Goal: Task Accomplishment & Management: Complete application form

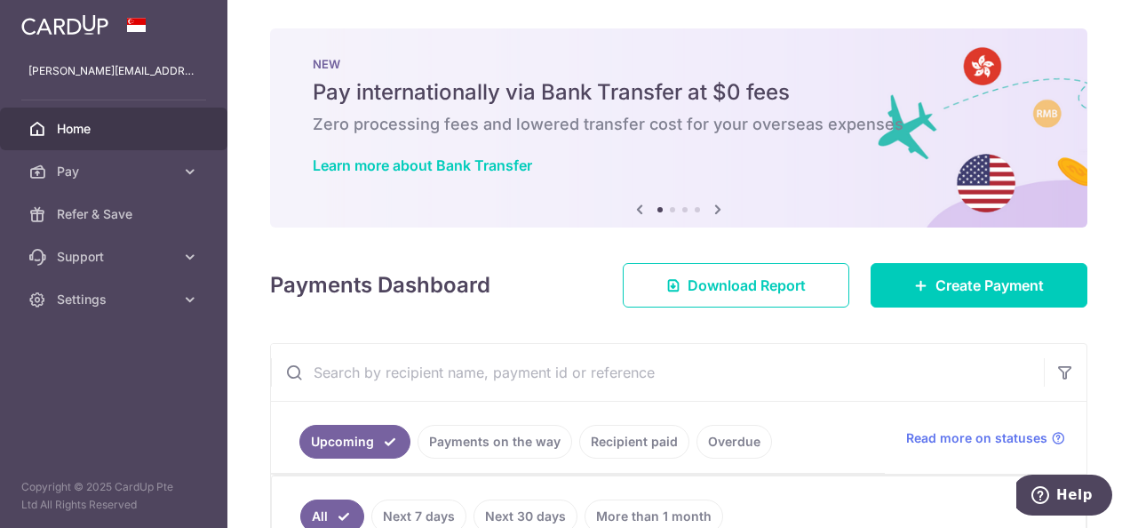
scroll to position [275, 0]
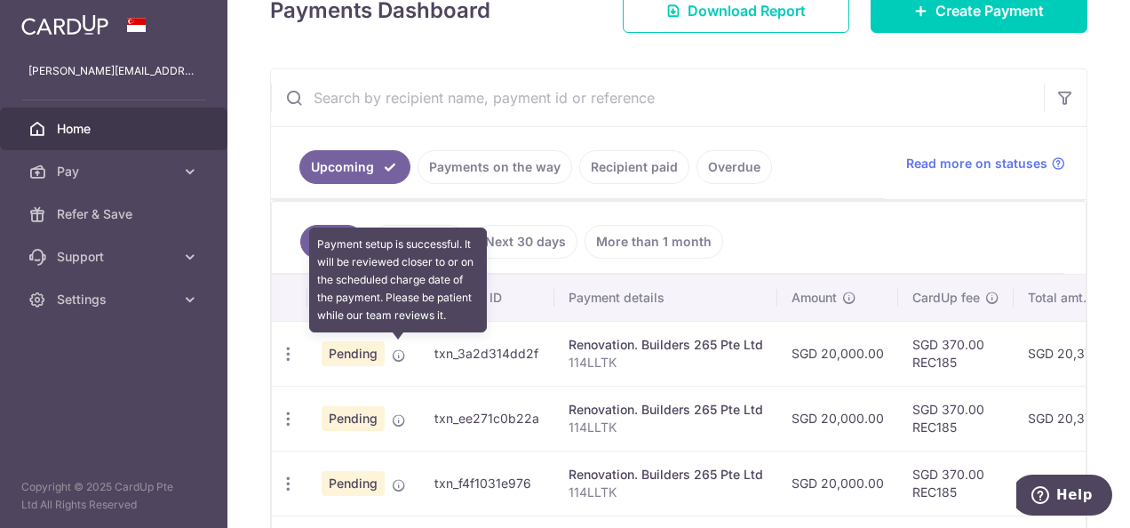
click at [393, 352] on icon at bounding box center [399, 355] width 14 height 14
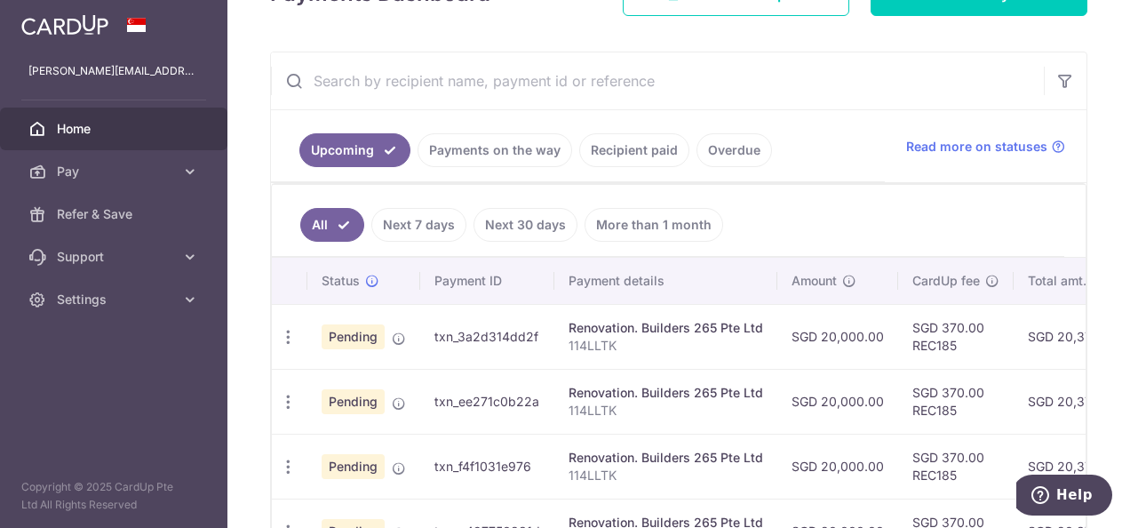
scroll to position [306, 0]
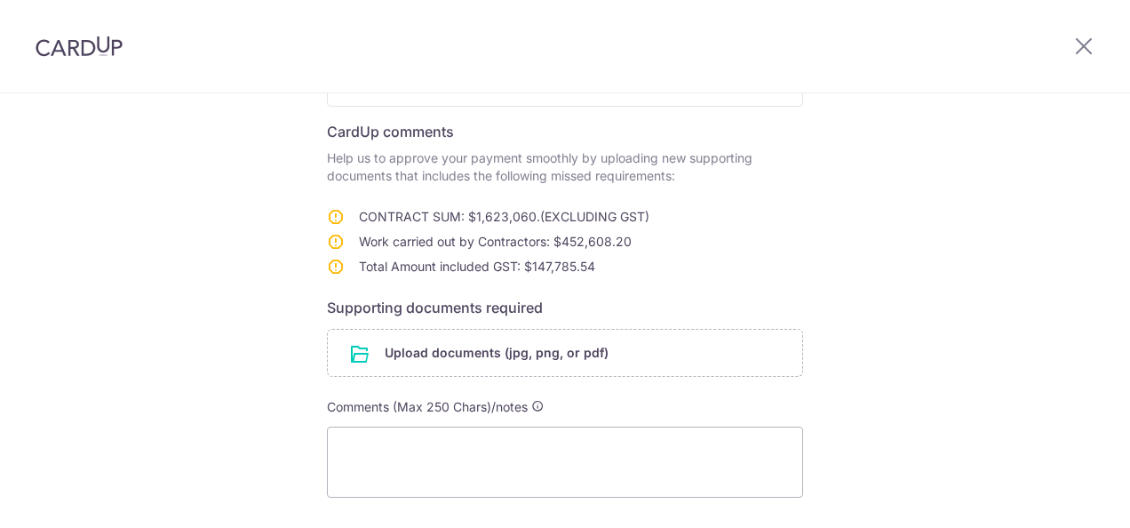
scroll to position [266, 0]
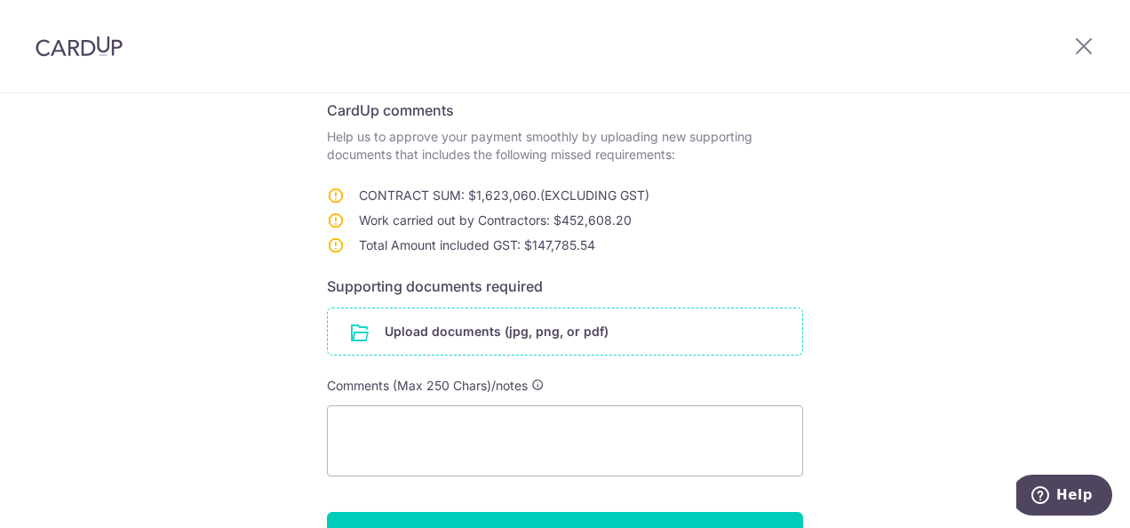
click at [455, 336] on input "file" at bounding box center [565, 331] width 474 height 46
click at [539, 346] on input "file" at bounding box center [565, 331] width 474 height 46
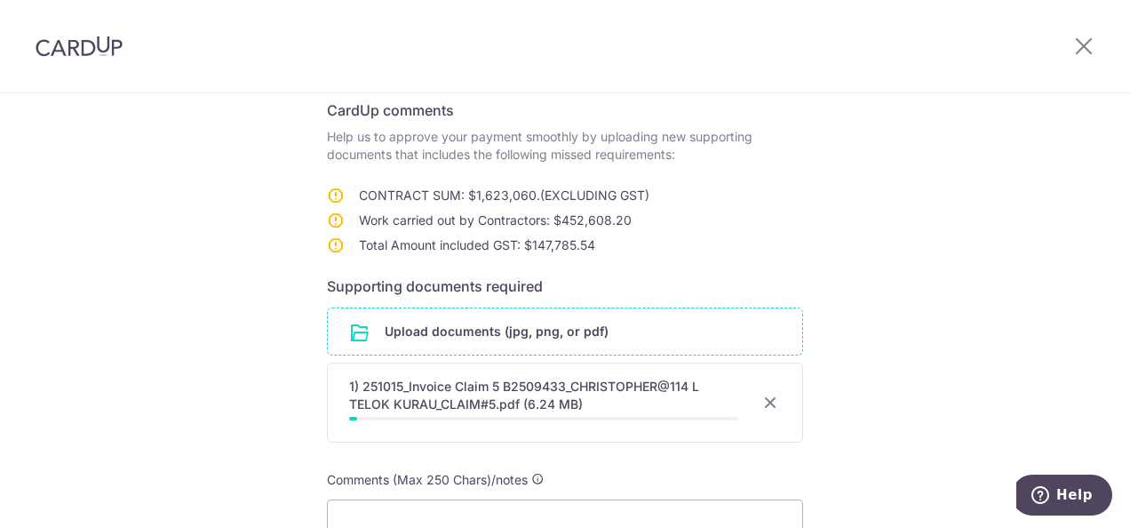
scroll to position [469, 0]
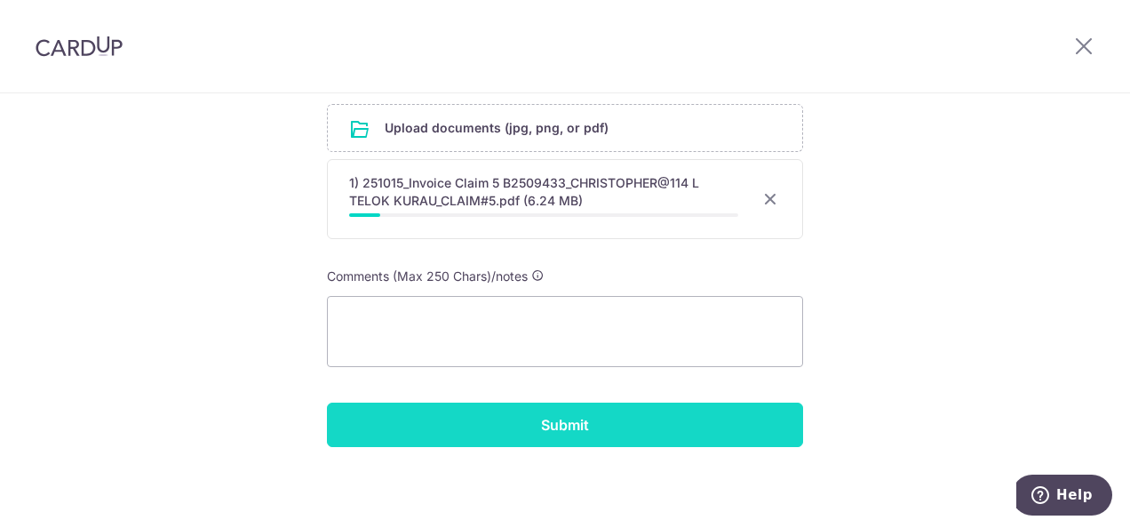
click at [588, 426] on input "Submit" at bounding box center [565, 424] width 476 height 44
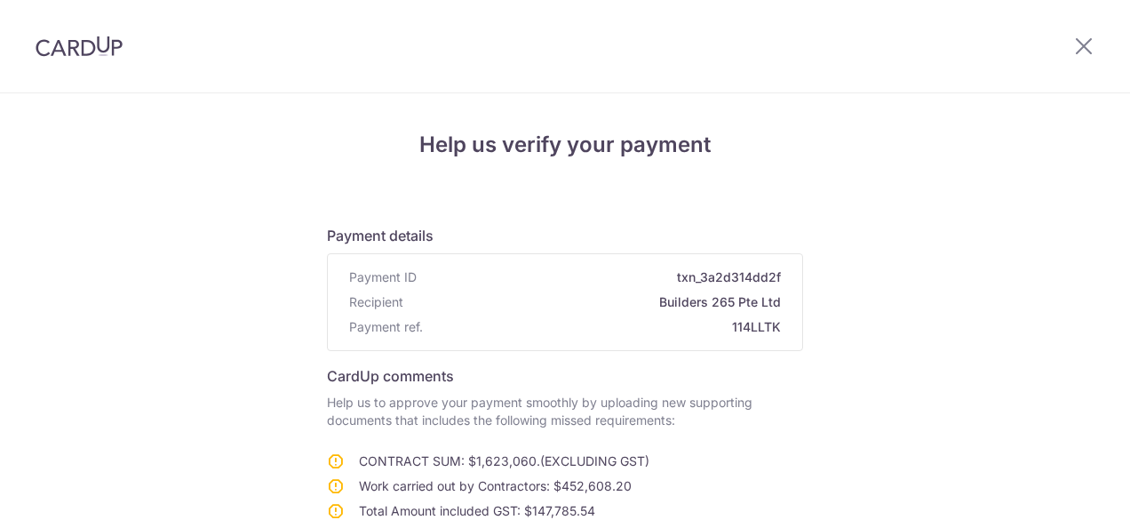
scroll to position [400, 0]
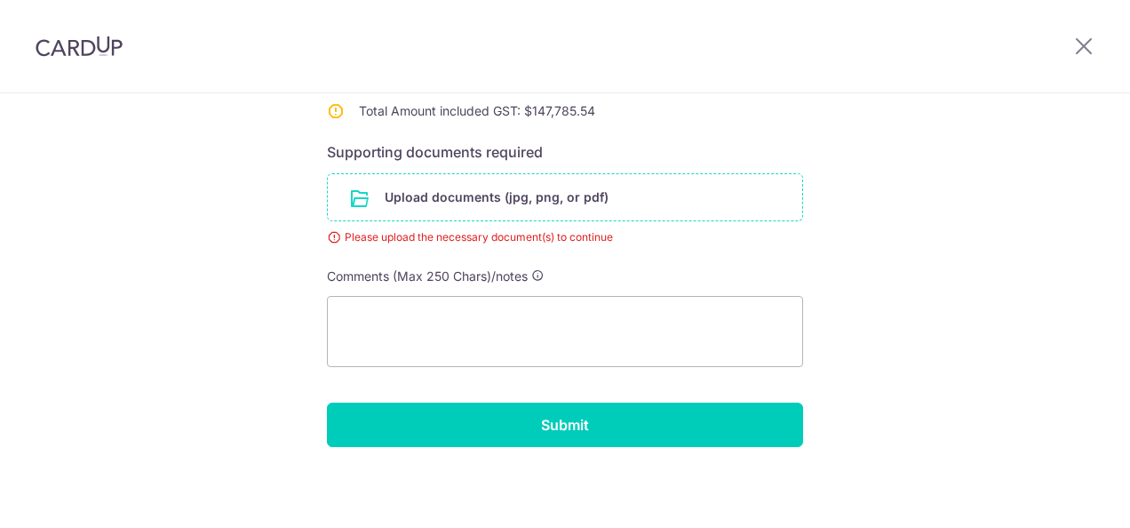
click at [541, 211] on input "file" at bounding box center [565, 197] width 474 height 46
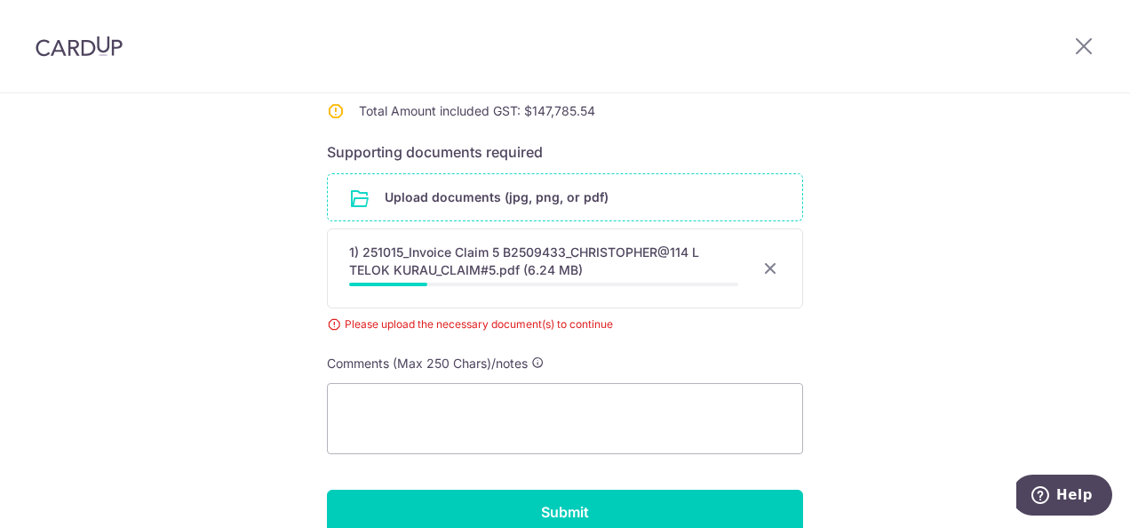
scroll to position [263, 0]
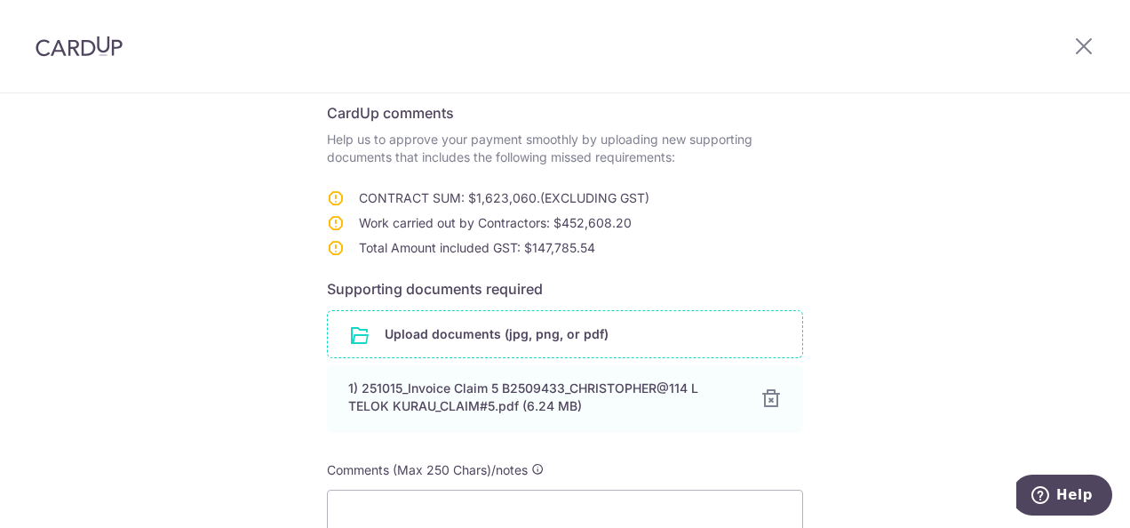
click at [519, 346] on input "file" at bounding box center [565, 334] width 474 height 46
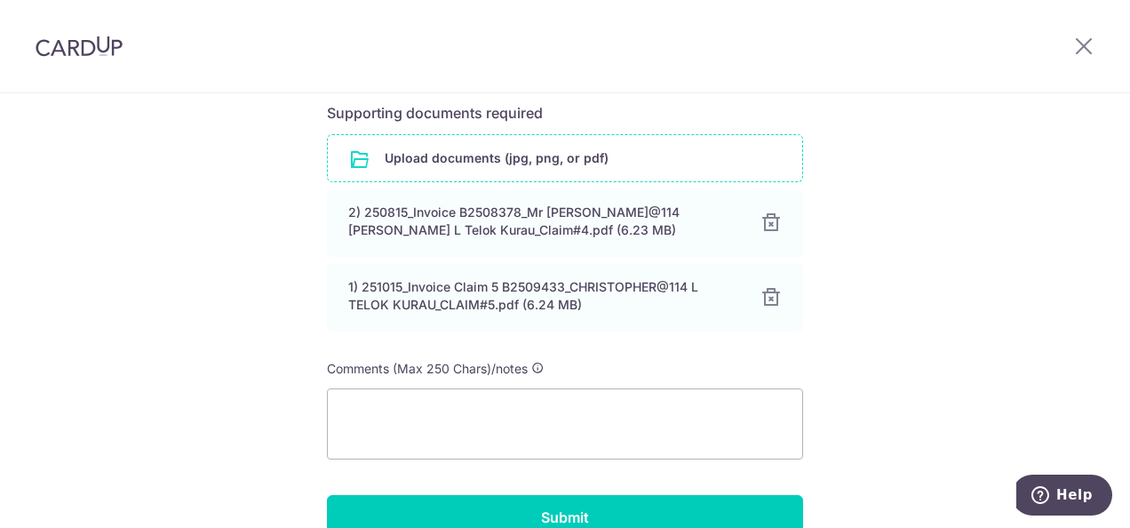
scroll to position [531, 0]
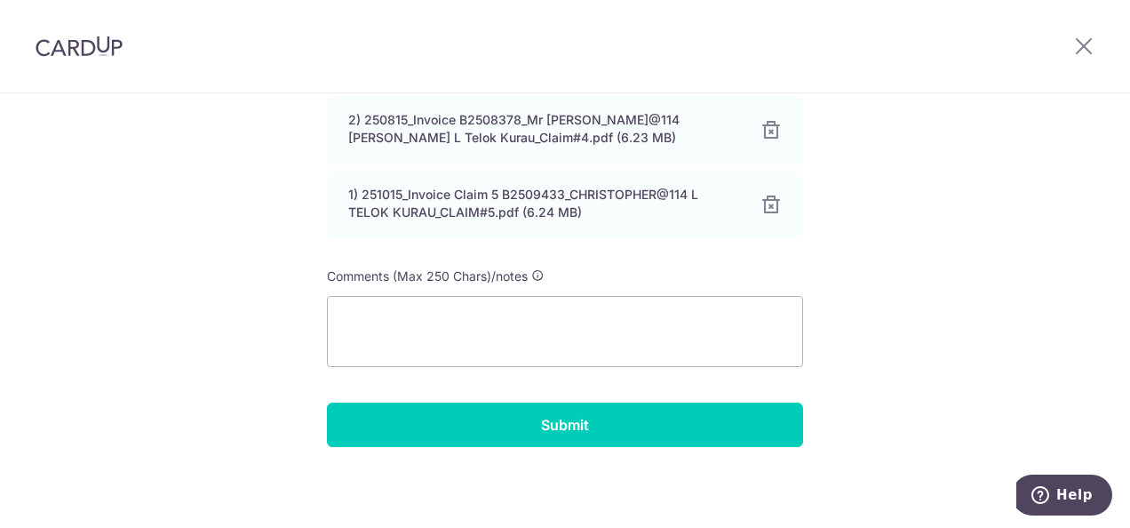
click at [698, 448] on div "Help us verify your payment Payment details Payment ID txn_3a2d314dd2f Recipien…" at bounding box center [565, 46] width 1130 height 968
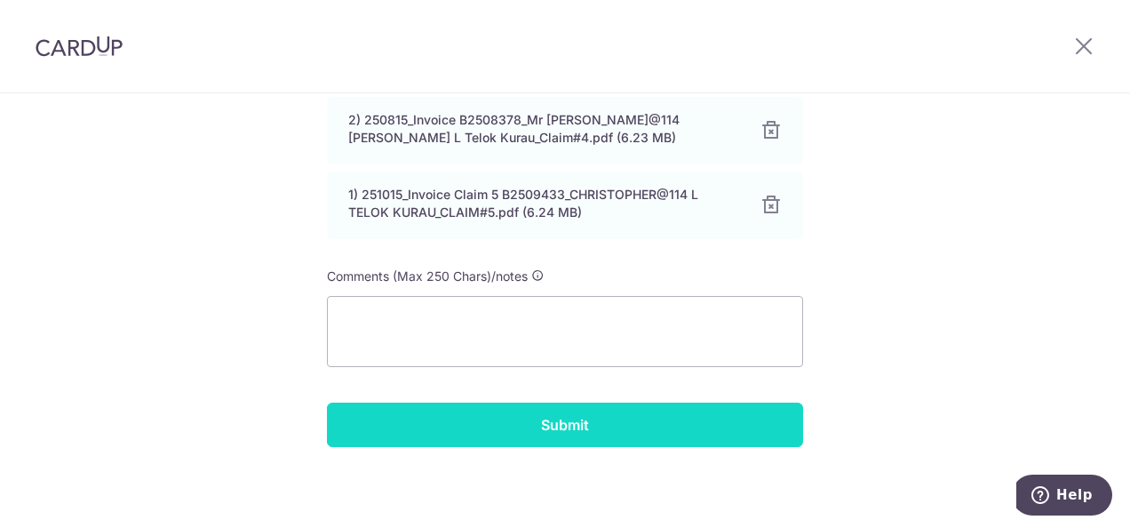
click at [673, 426] on input "Submit" at bounding box center [565, 424] width 476 height 44
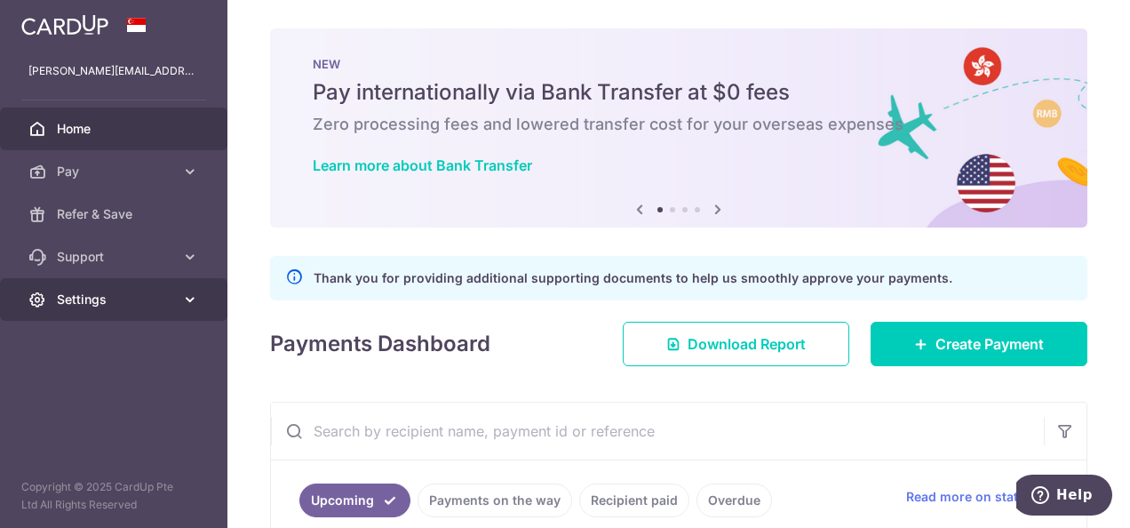
click at [105, 305] on span "Settings" at bounding box center [115, 299] width 117 height 18
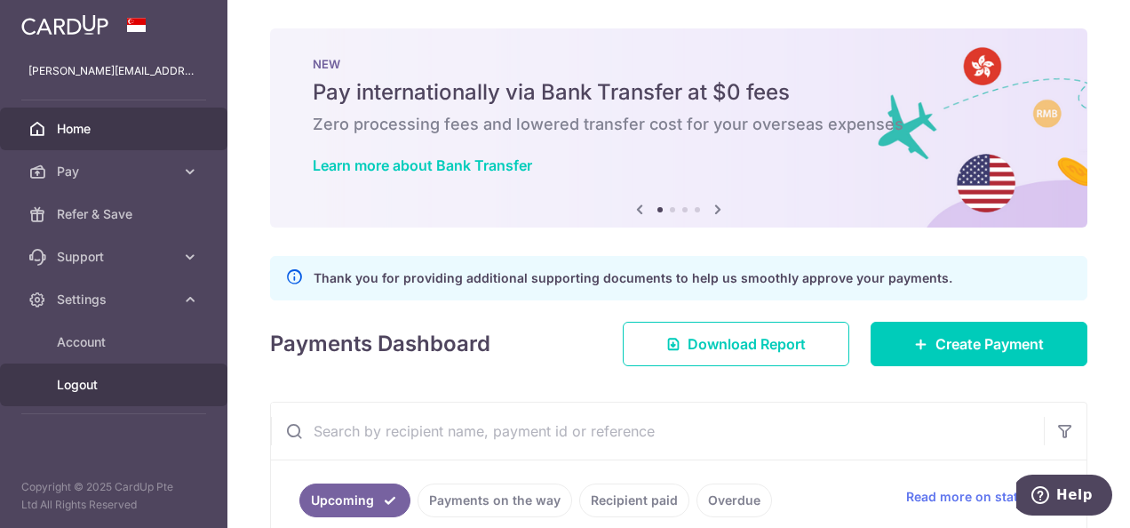
click at [107, 383] on span "Logout" at bounding box center [115, 385] width 117 height 18
